Goal: Check status: Check status

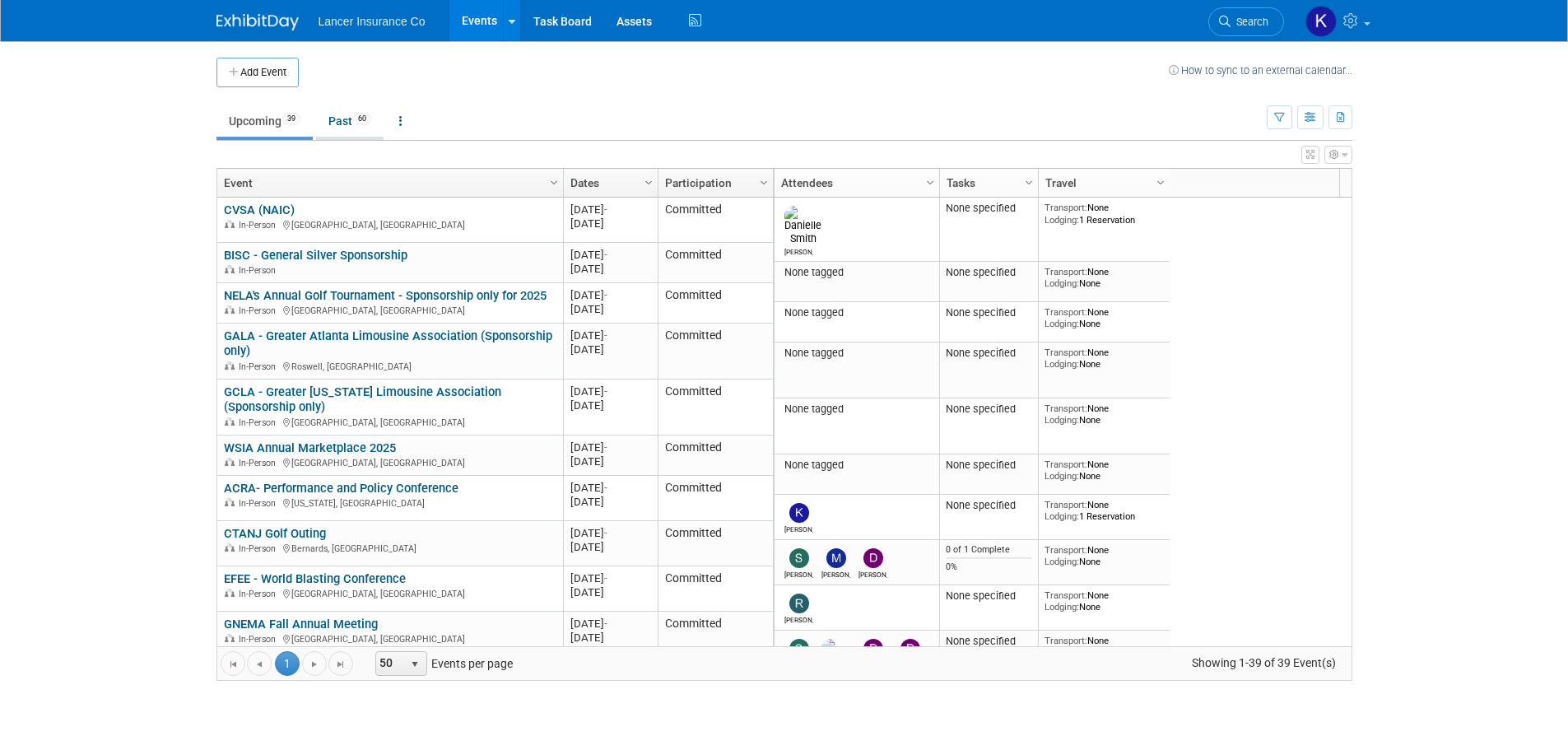
click at [337, 120] on link "Past 60" at bounding box center [350, 121] width 68 height 31
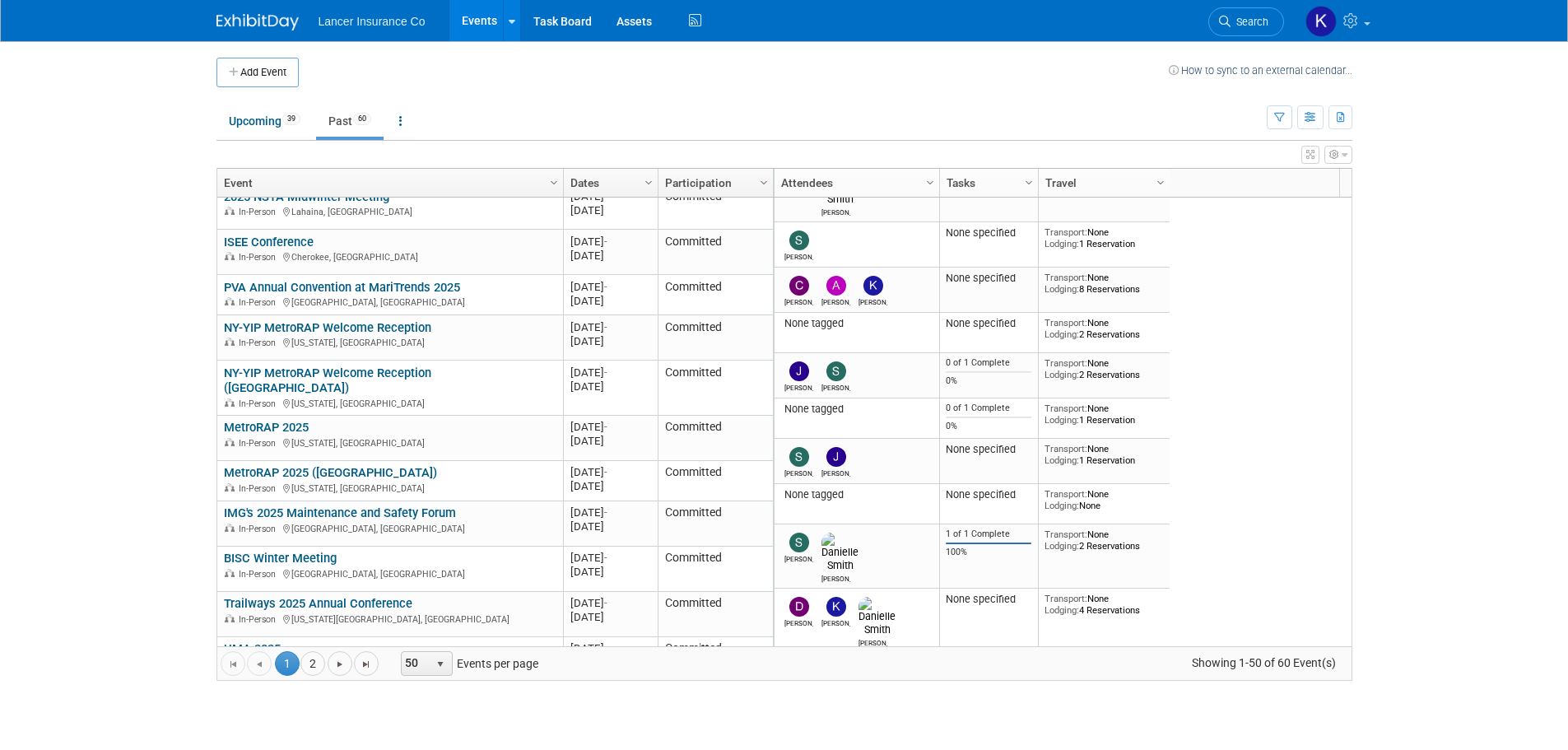
scroll to position [494, 0]
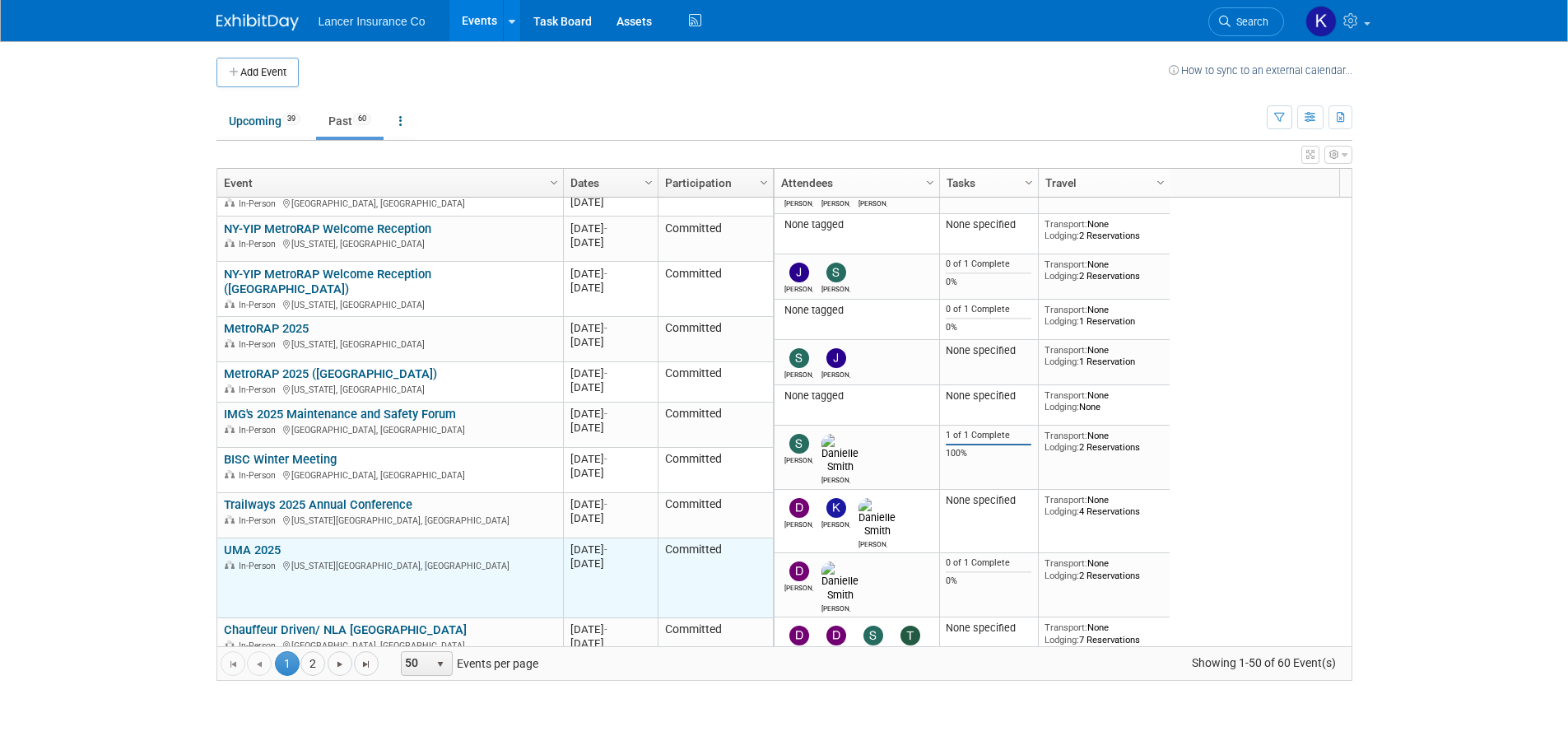
click at [227, 543] on link "UMA 2025" at bounding box center [252, 550] width 57 height 15
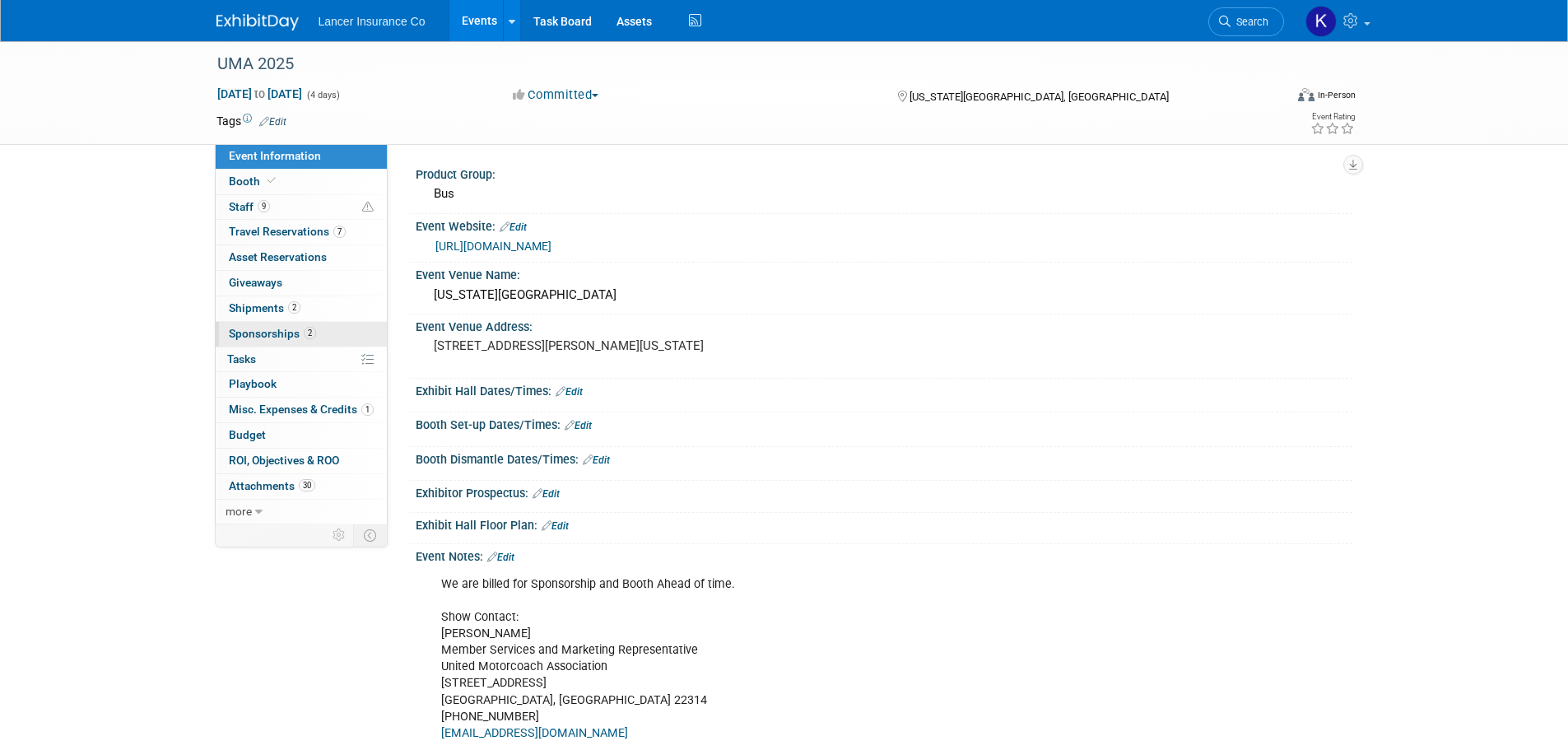
click at [283, 331] on span "Sponsorships 2" at bounding box center [273, 333] width 88 height 13
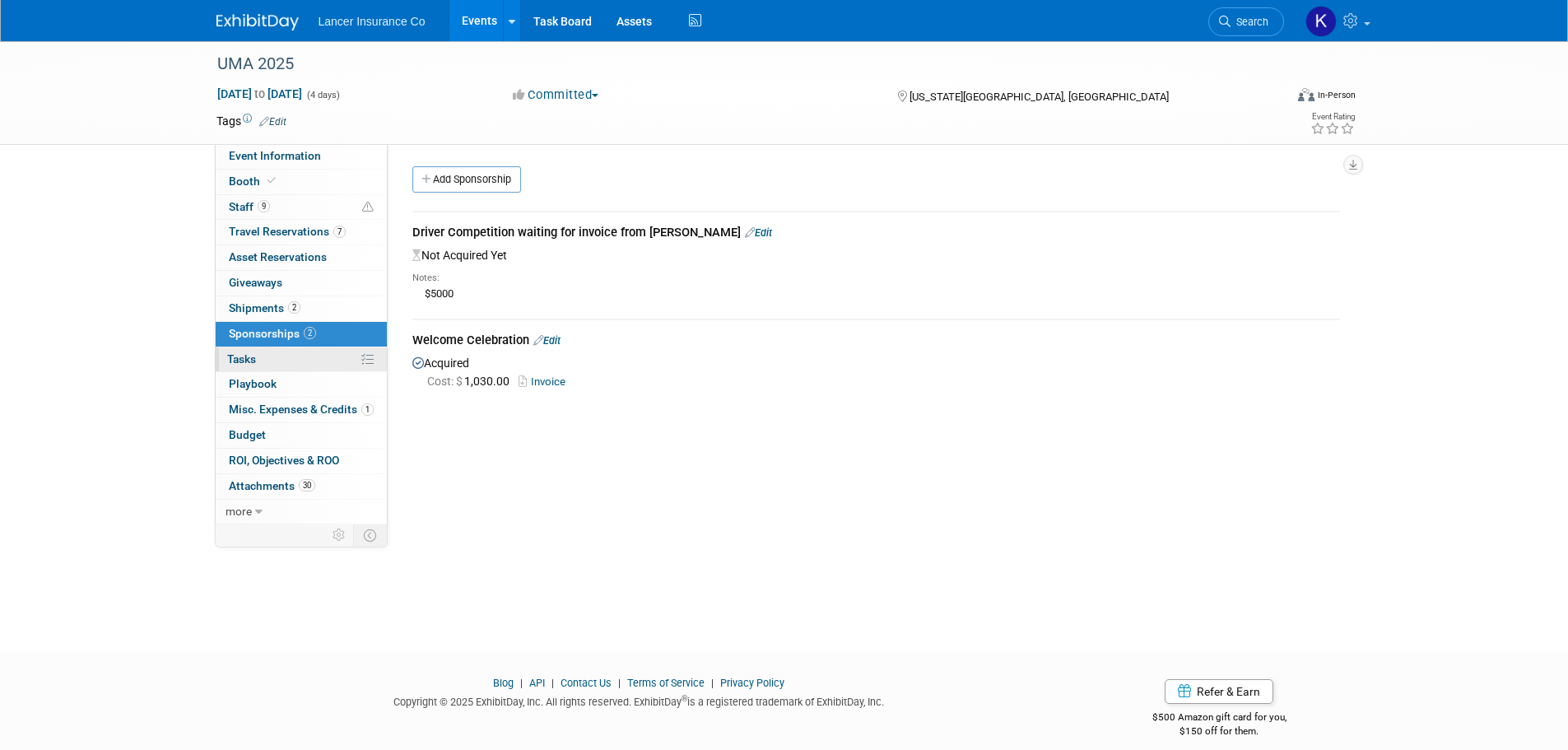
click at [284, 362] on link "0% Tasks 0%" at bounding box center [300, 359] width 171 height 25
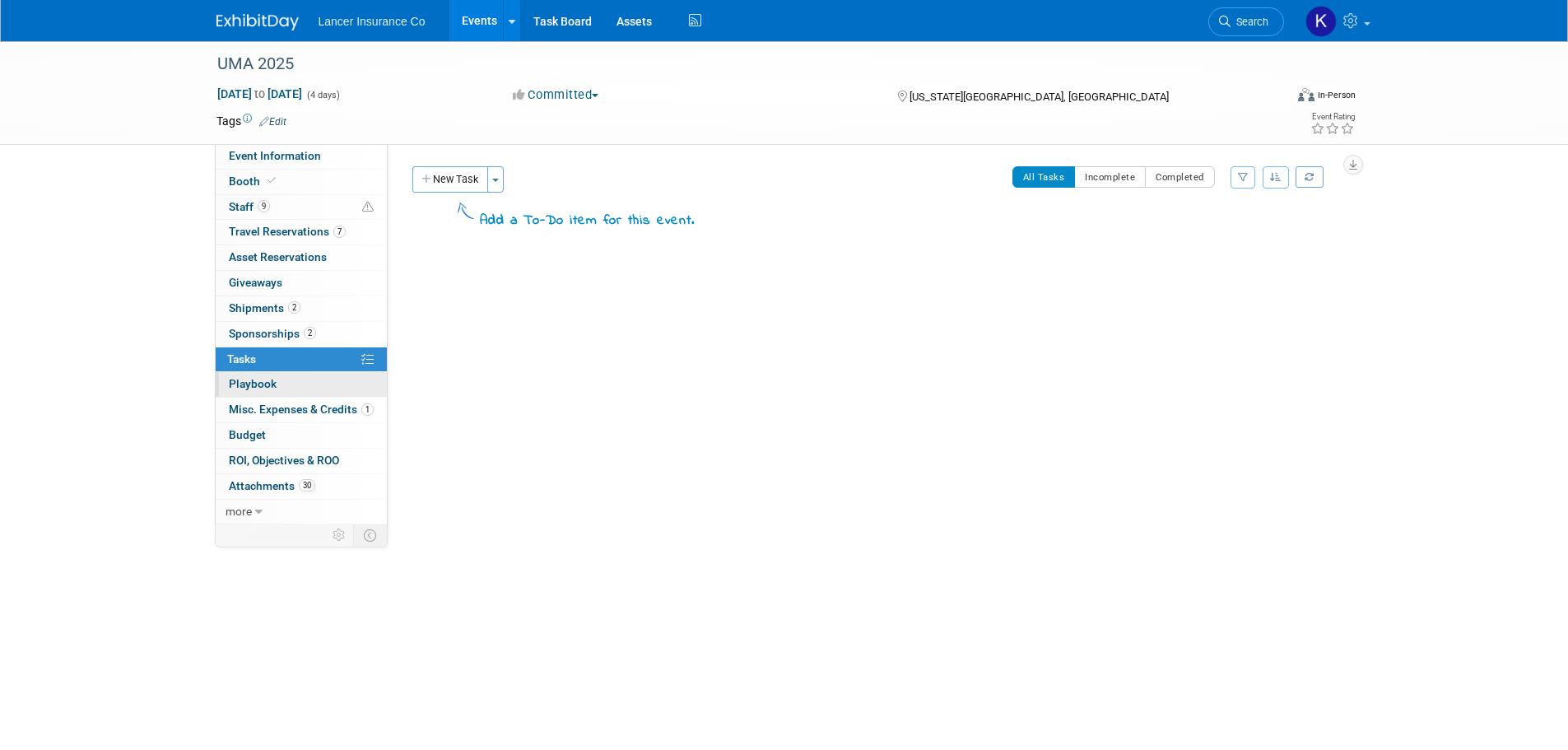
click at [268, 387] on span "Playbook 0" at bounding box center [253, 384] width 47 height 13
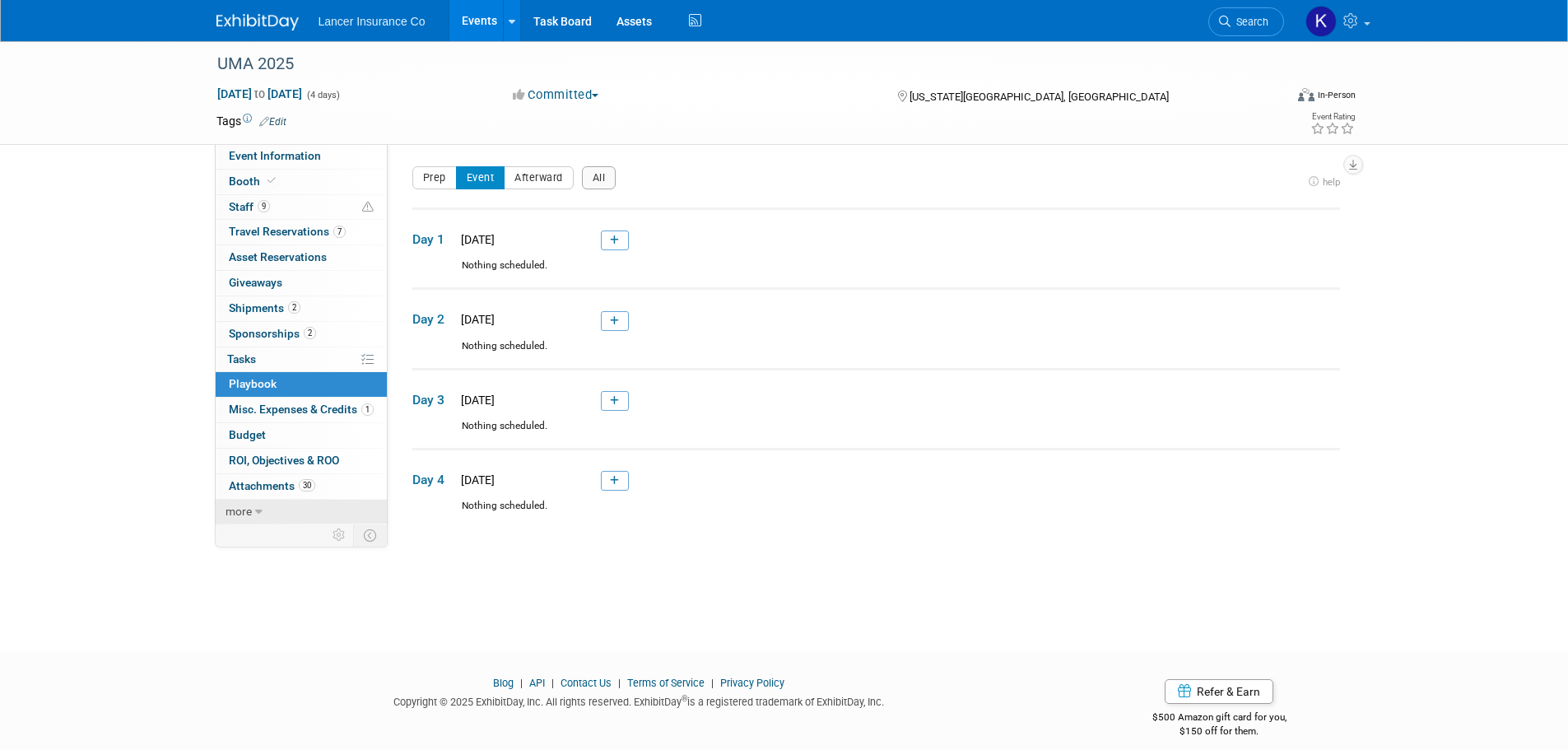
click at [242, 511] on span "more" at bounding box center [238, 511] width 26 height 13
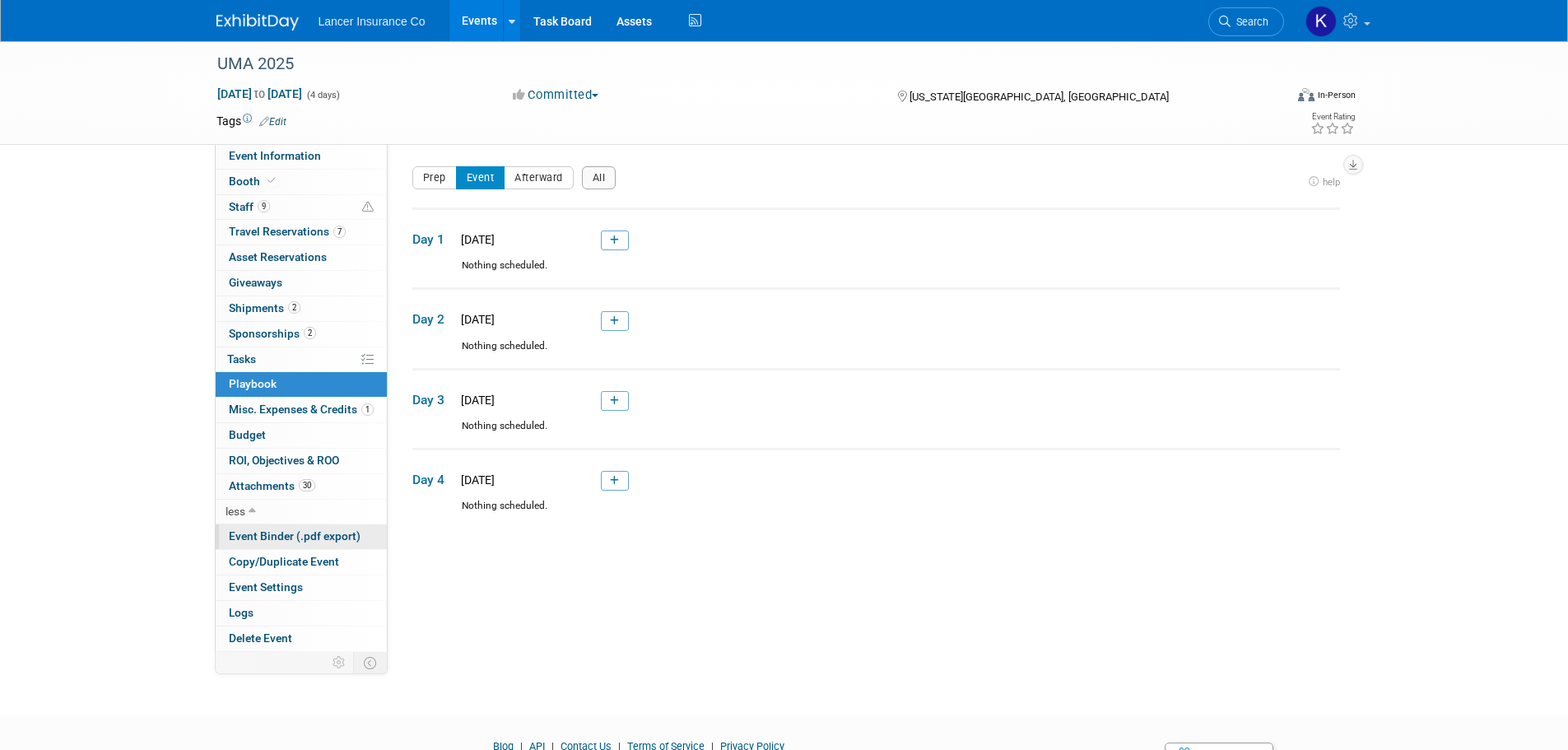
click at [256, 547] on link "Event Binder (.pdf export)" at bounding box center [300, 536] width 171 height 25
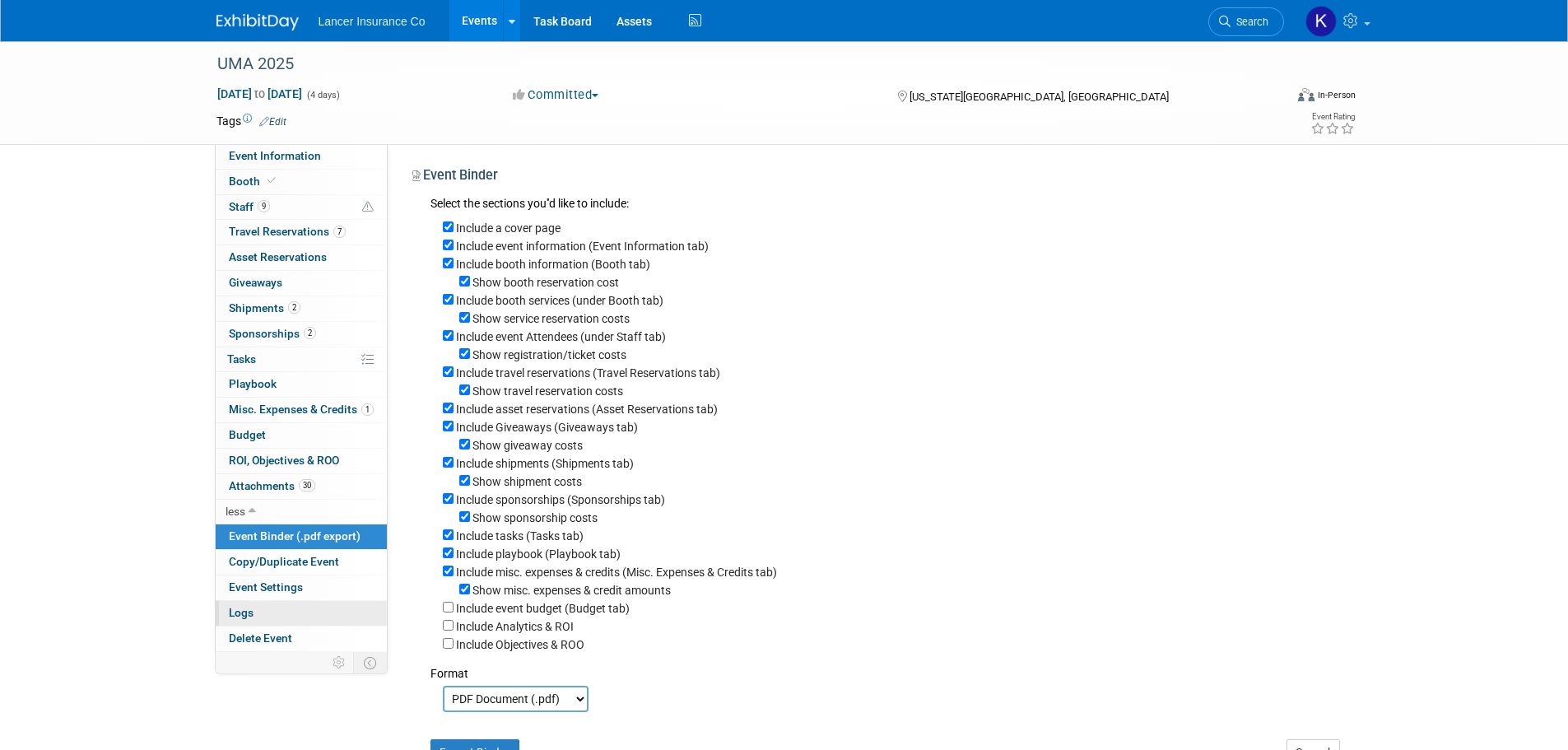
click at [255, 622] on link "Logs" at bounding box center [300, 613] width 171 height 25
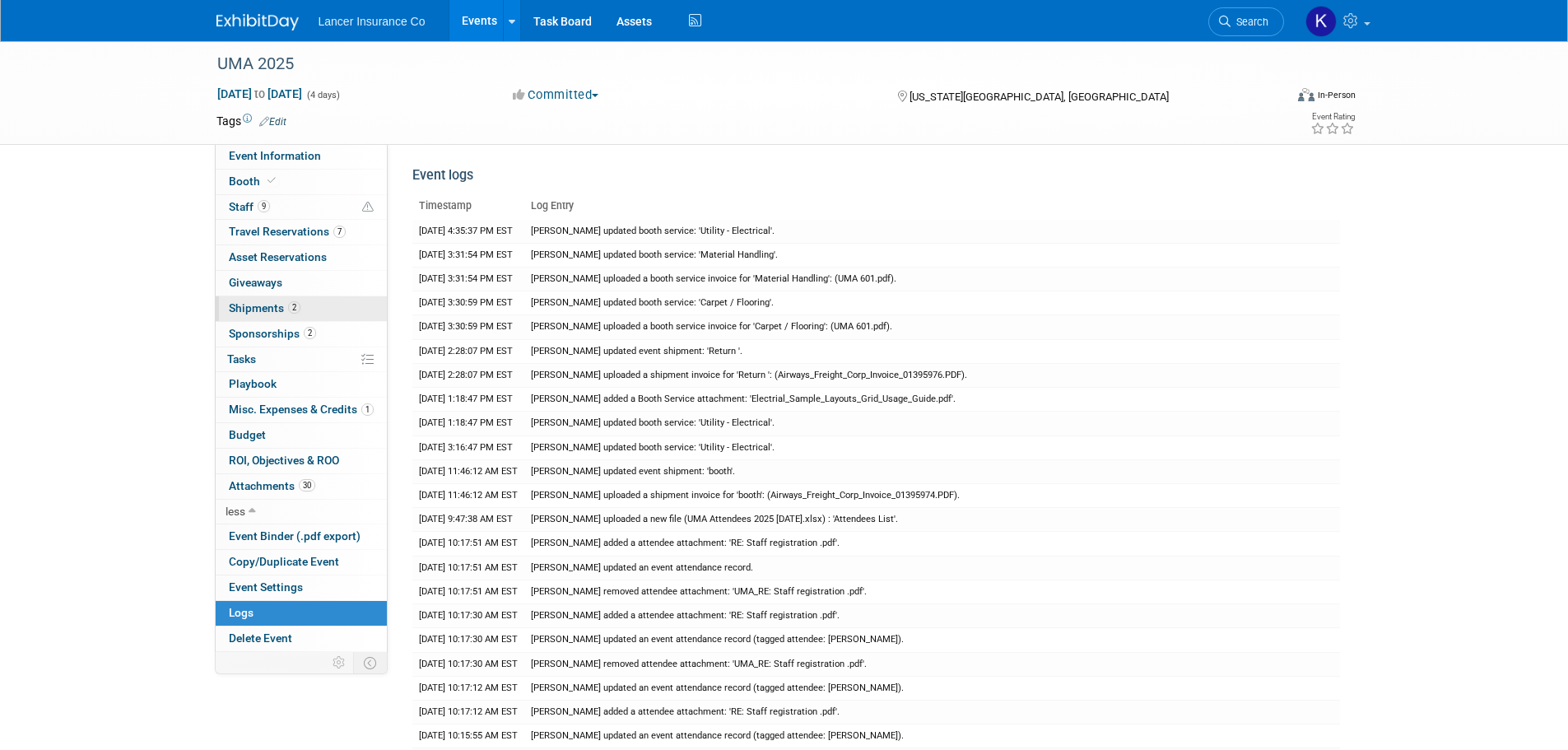
click at [261, 314] on link "2 Shipments 2" at bounding box center [300, 308] width 171 height 25
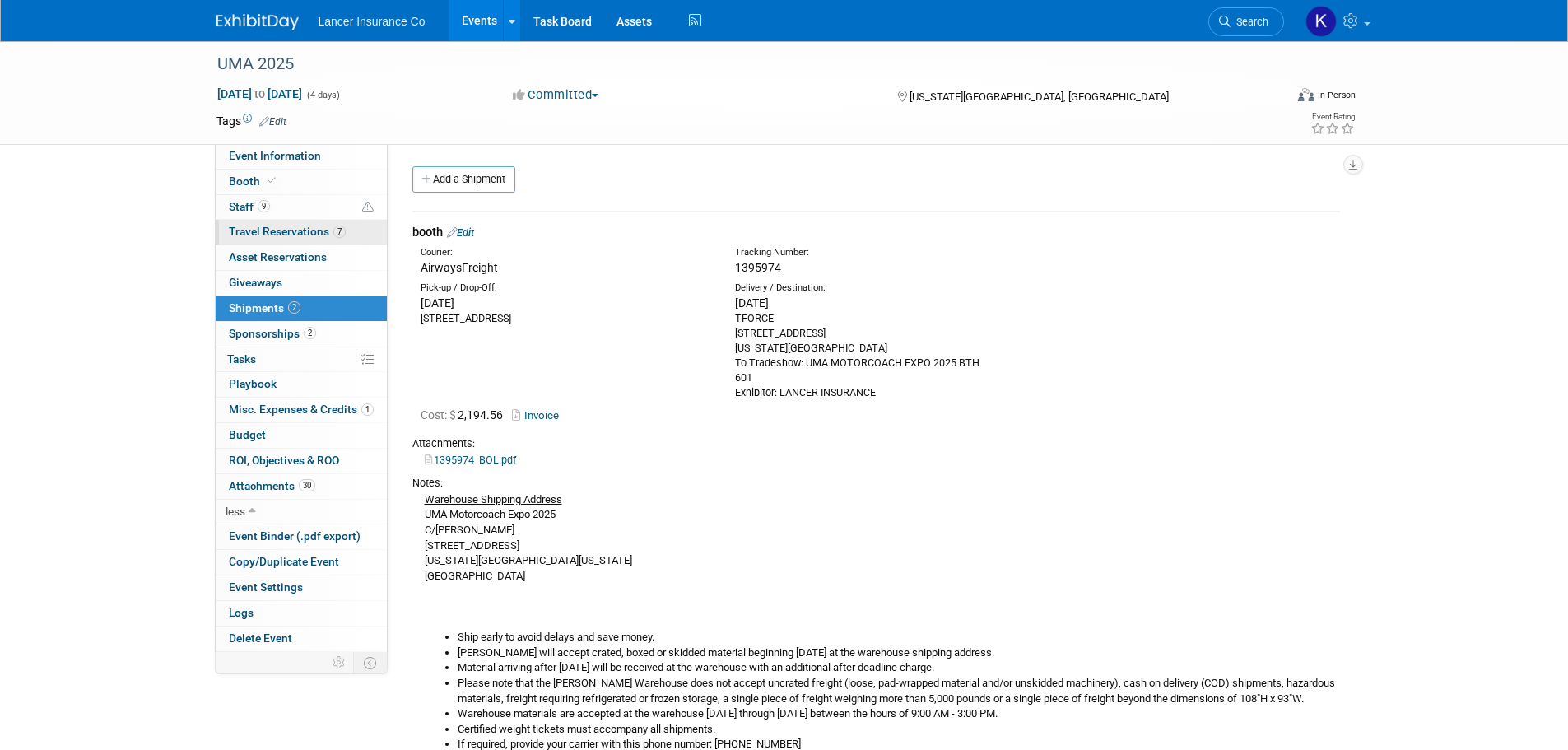
click at [253, 232] on span "Travel Reservations 7" at bounding box center [288, 231] width 117 height 13
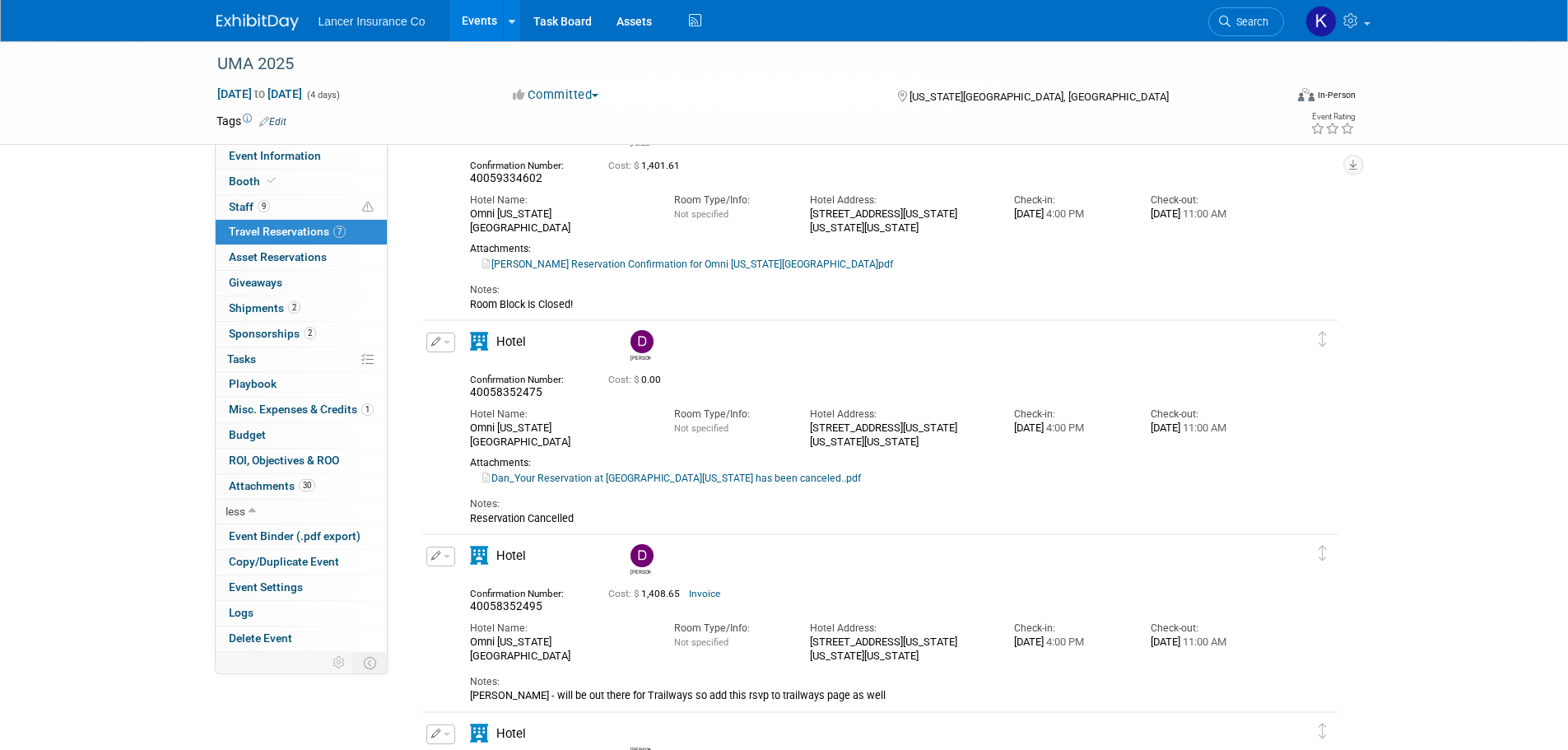
scroll to position [512, 0]
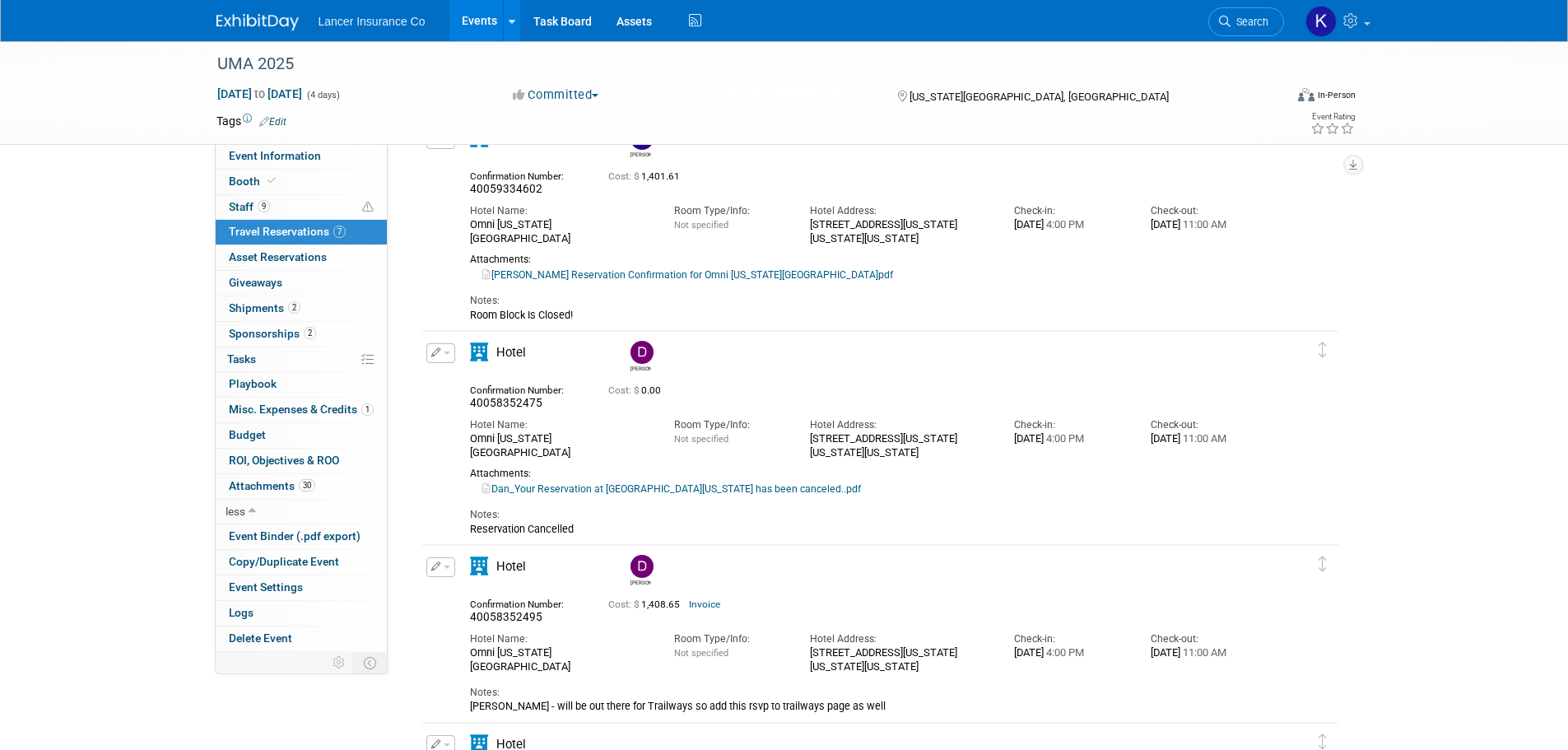
click at [534, 275] on link "Jeff M_Your Reservation Confirmation for Omni Oklahoma City Hotel.pdf" at bounding box center [688, 275] width 411 height 12
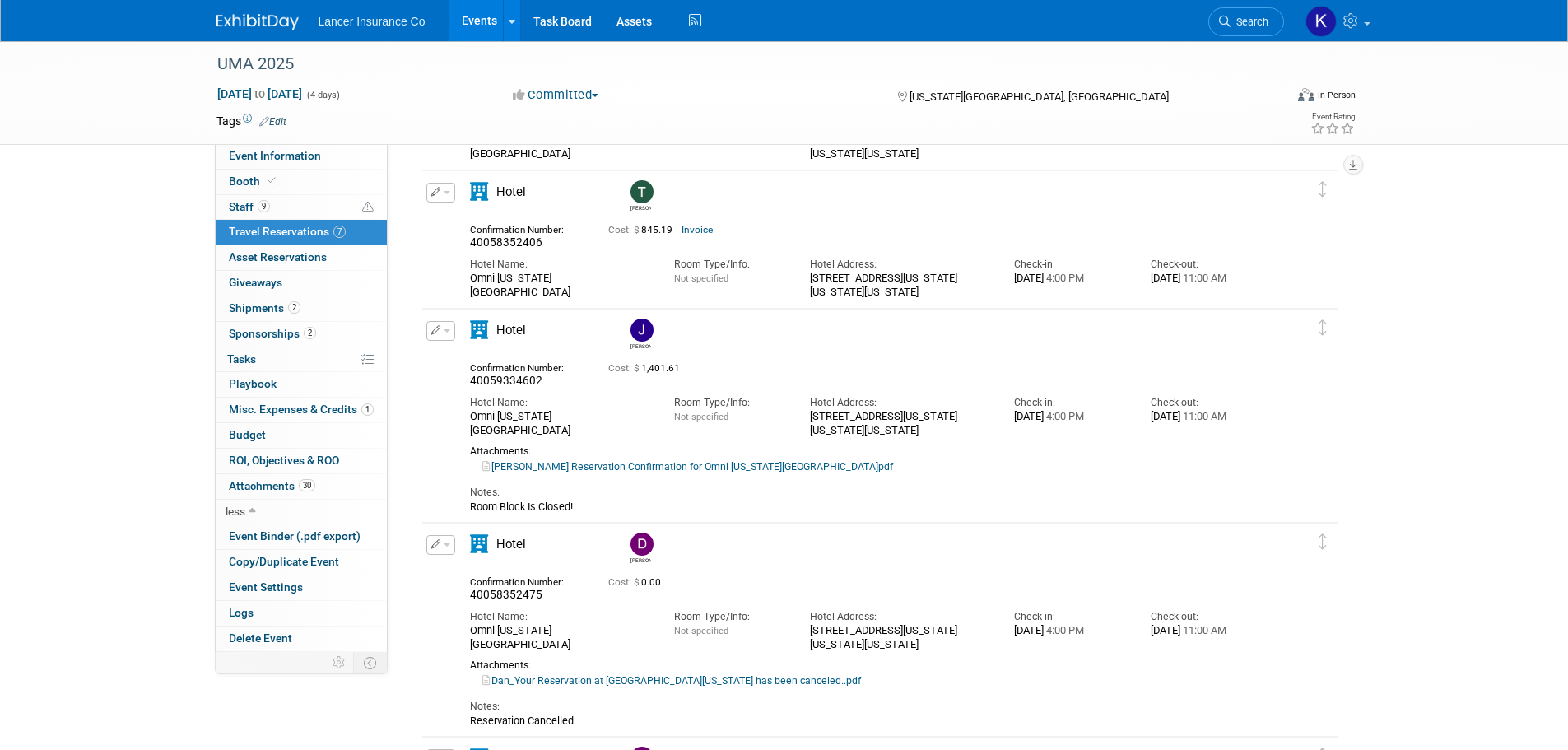
scroll to position [265, 0]
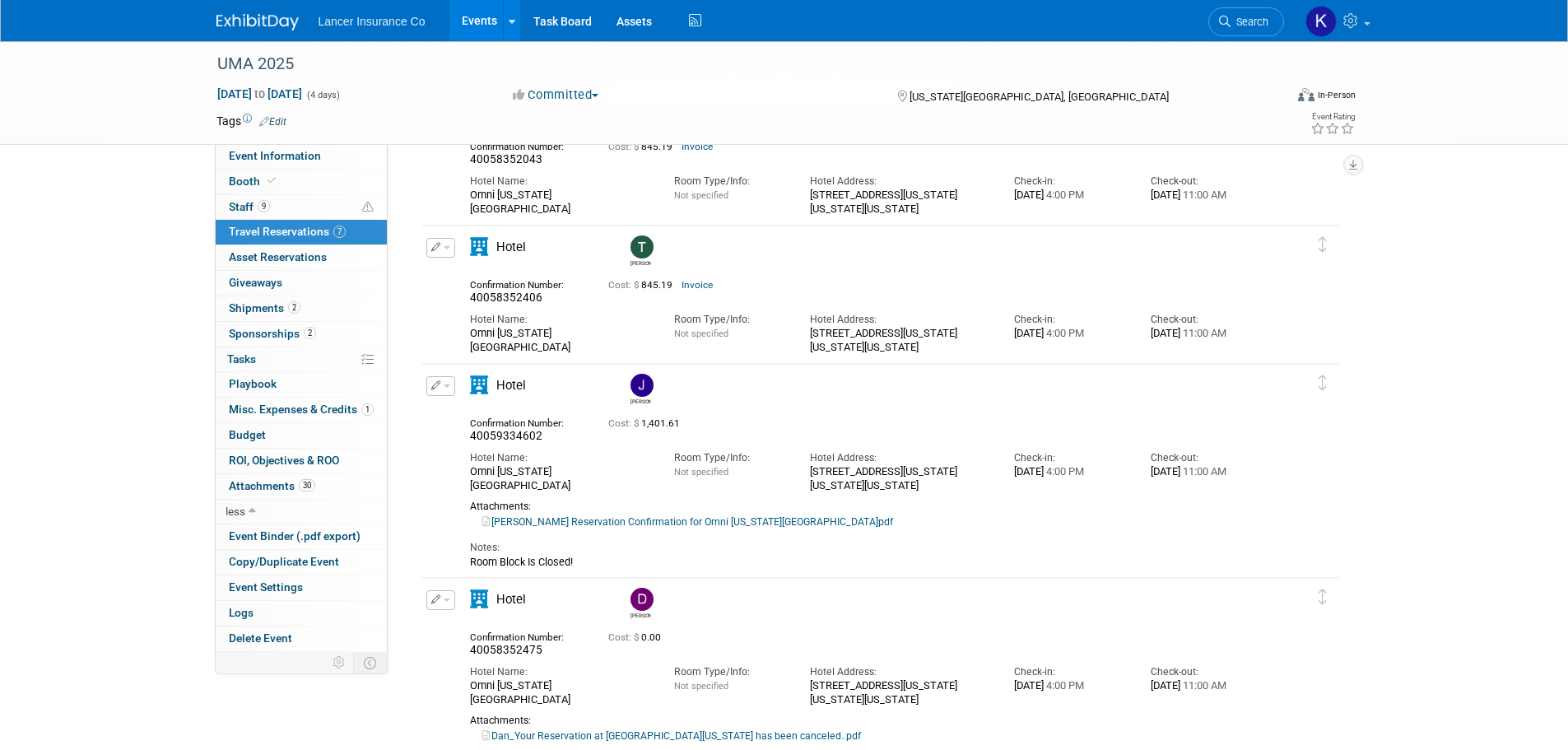
click at [697, 284] on link "Invoice" at bounding box center [697, 285] width 31 height 12
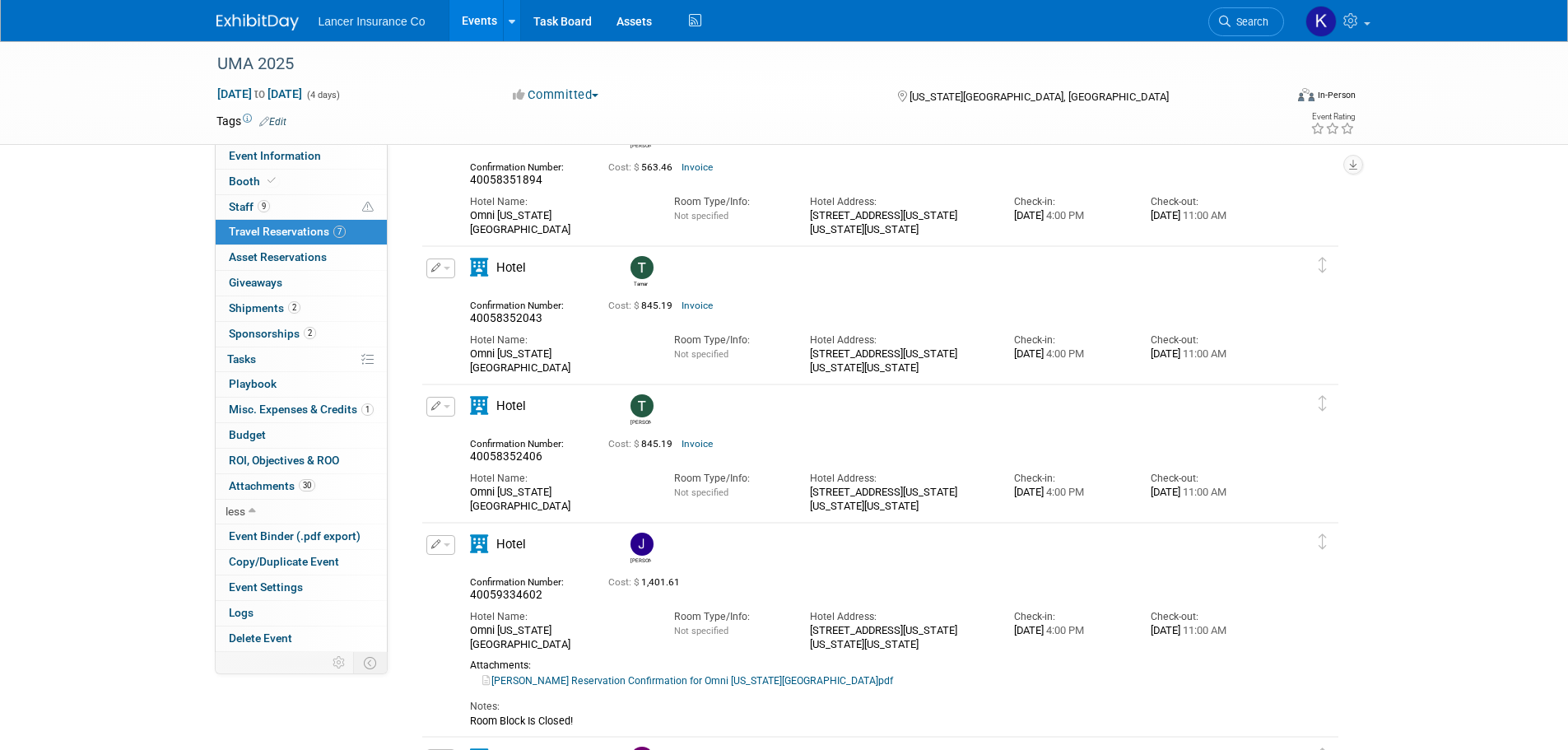
scroll to position [100, 0]
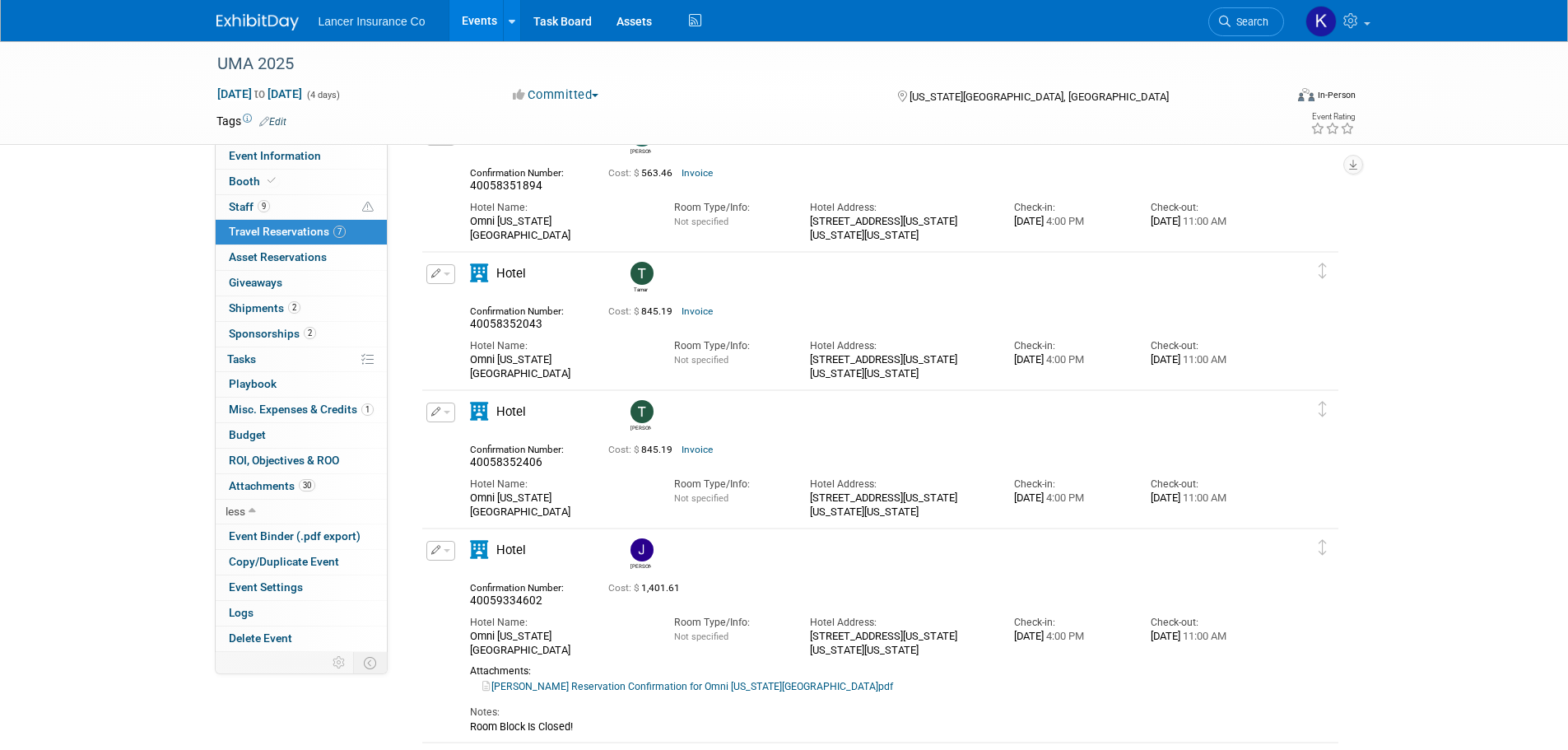
click at [687, 313] on link "Invoice" at bounding box center [697, 311] width 31 height 12
